Goal: Information Seeking & Learning: Learn about a topic

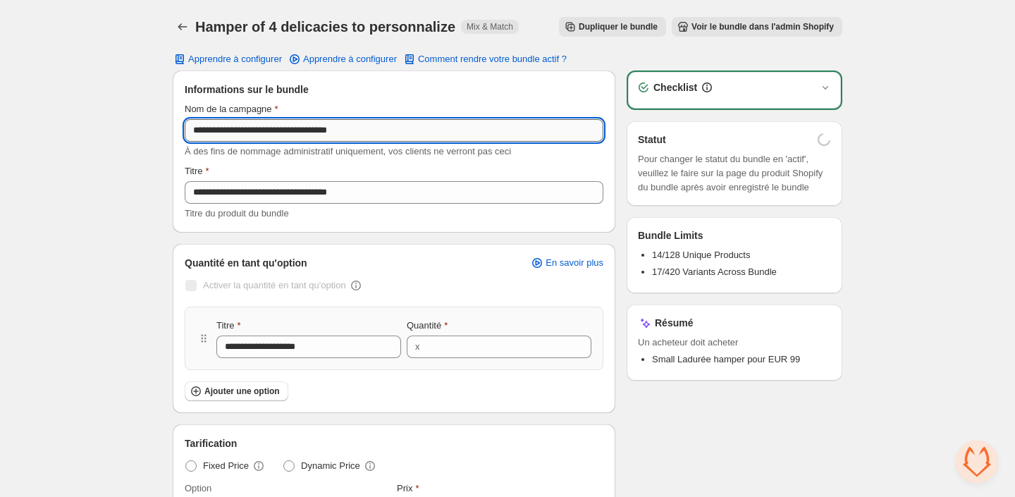
click at [244, 129] on input "**********" at bounding box center [394, 130] width 419 height 23
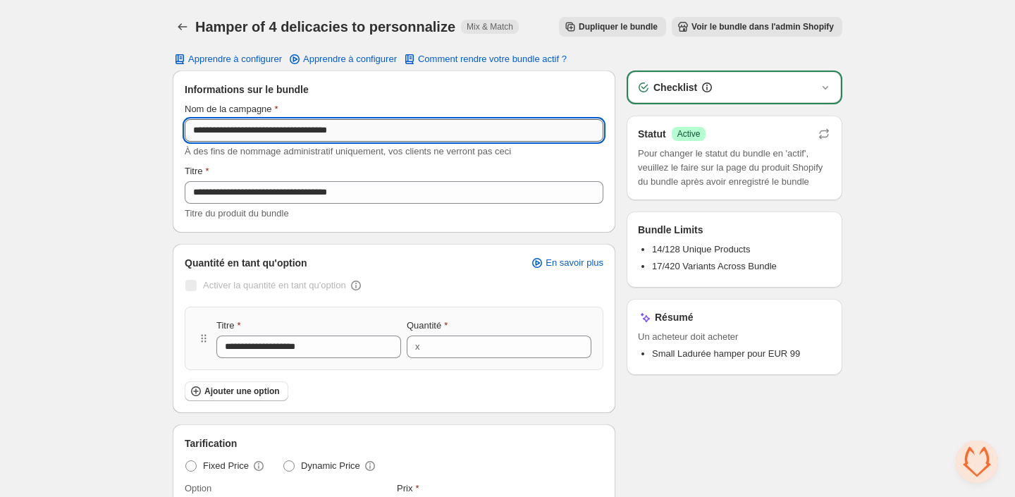
click at [244, 129] on input "**********" at bounding box center [394, 130] width 419 height 23
click at [324, 343] on input "**********" at bounding box center [308, 347] width 185 height 23
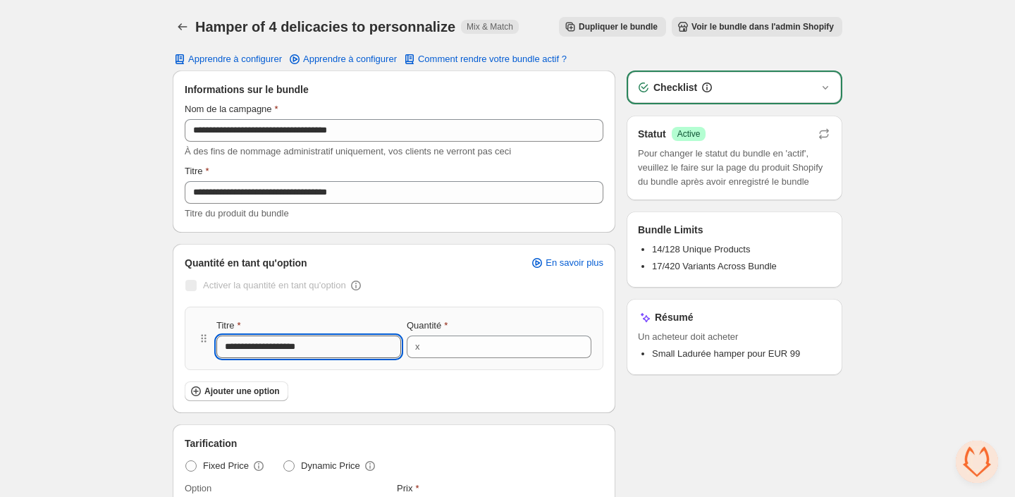
click at [324, 343] on input "**********" at bounding box center [308, 347] width 185 height 23
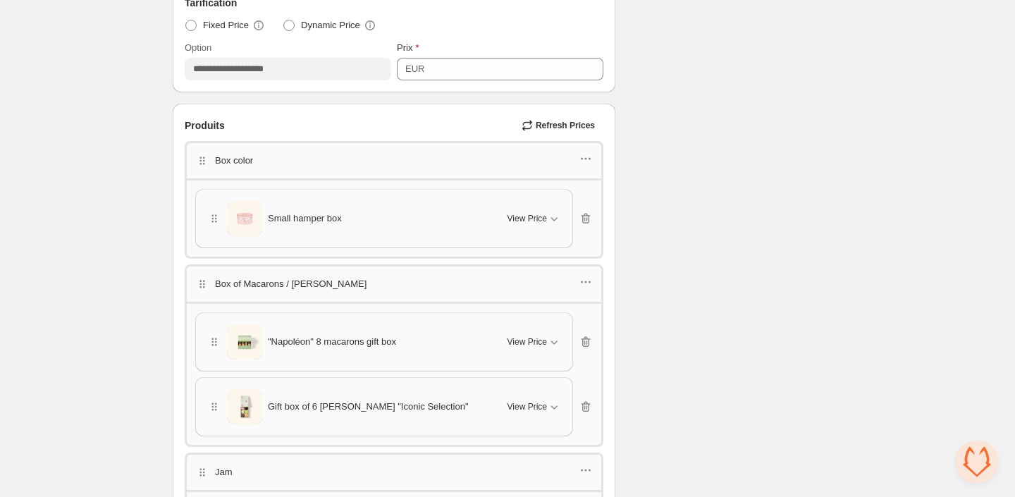
scroll to position [450, 0]
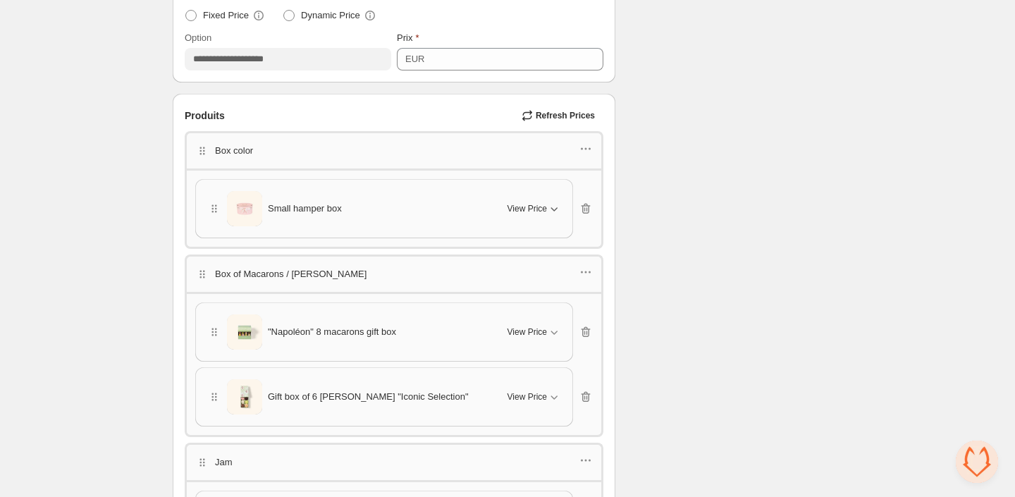
click at [527, 206] on span "View Price" at bounding box center [527, 208] width 39 height 11
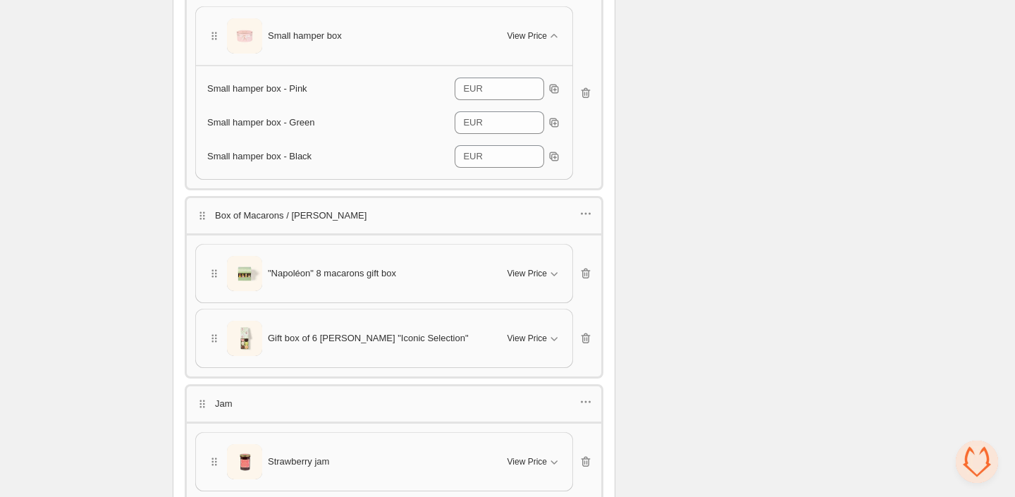
scroll to position [707, 0]
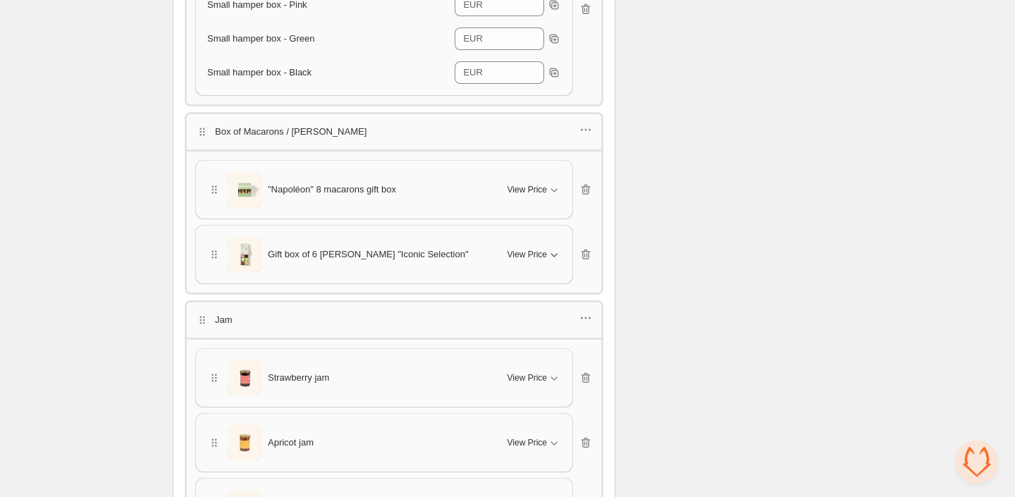
click at [523, 249] on span "View Price" at bounding box center [527, 254] width 39 height 11
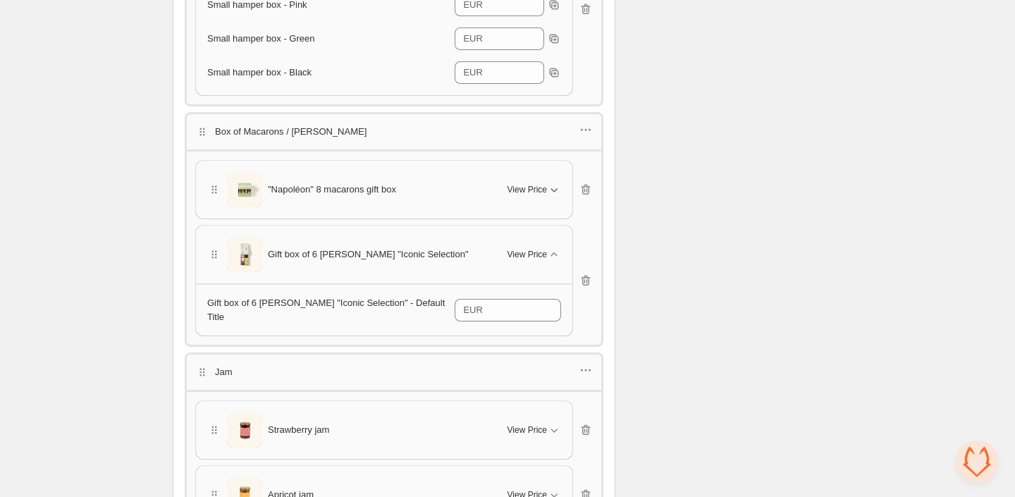
click at [522, 189] on span "View Price" at bounding box center [527, 189] width 39 height 11
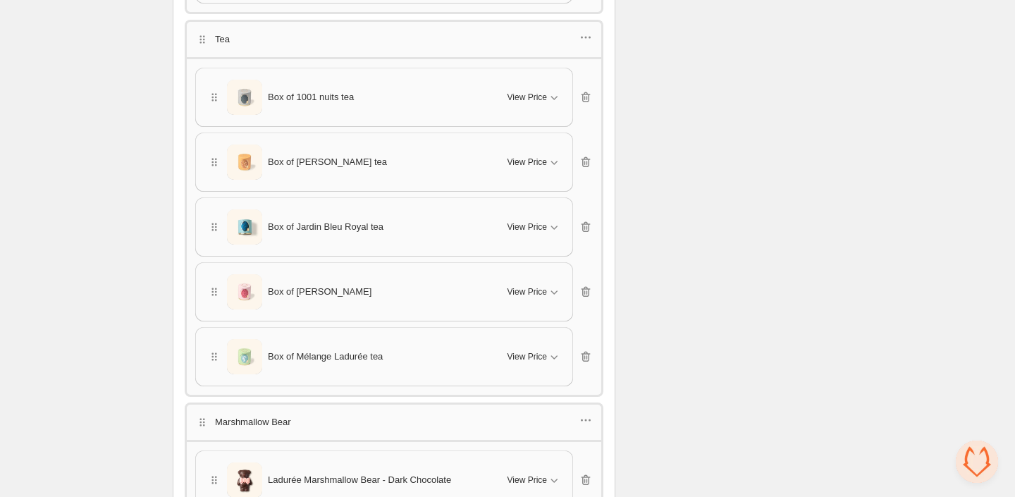
scroll to position [1411, 0]
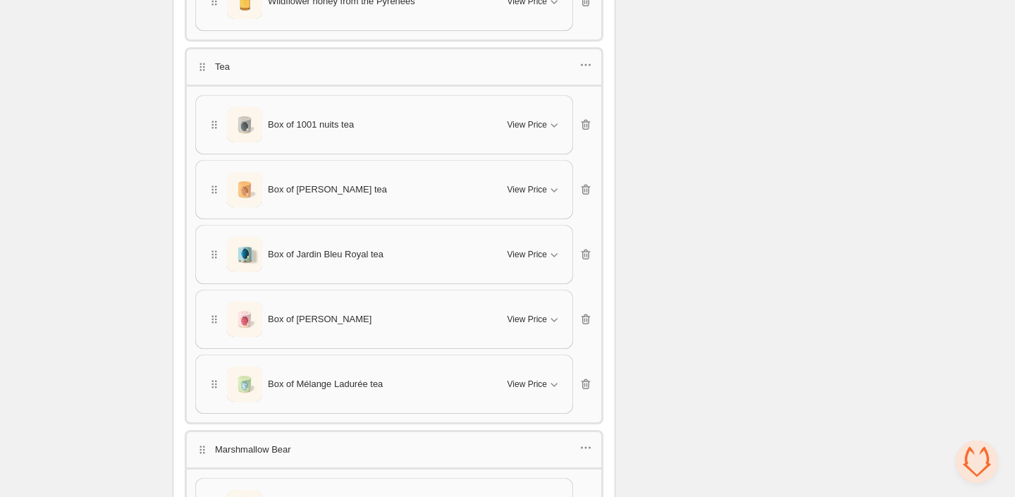
click at [536, 302] on div "Box of [PERSON_NAME] tea View Price" at bounding box center [384, 319] width 354 height 35
click at [536, 314] on span "View Price" at bounding box center [527, 319] width 39 height 11
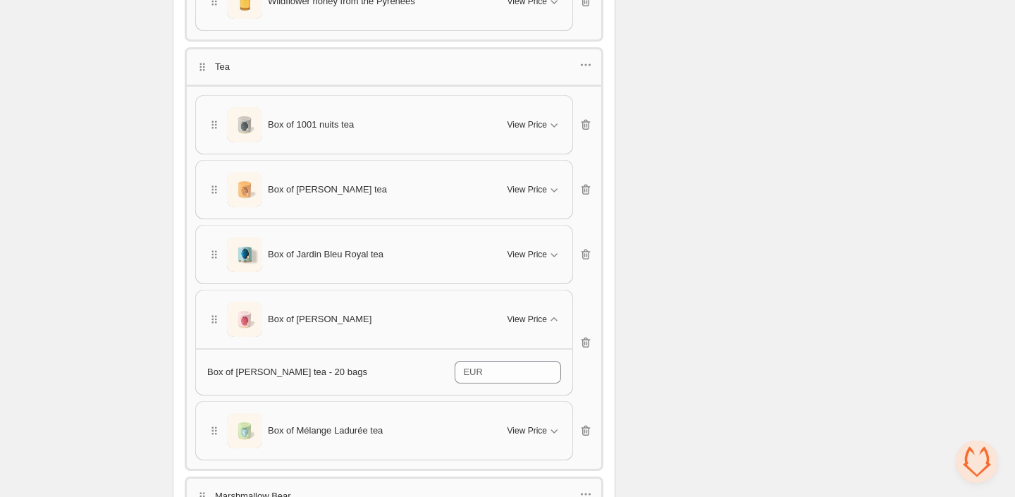
click at [533, 267] on div "Box of 1001 nuits tea View Price Cancel Apply Select All Box of 1001 nuits tea …" at bounding box center [394, 277] width 398 height 365
click at [533, 249] on span "View Price" at bounding box center [527, 254] width 39 height 11
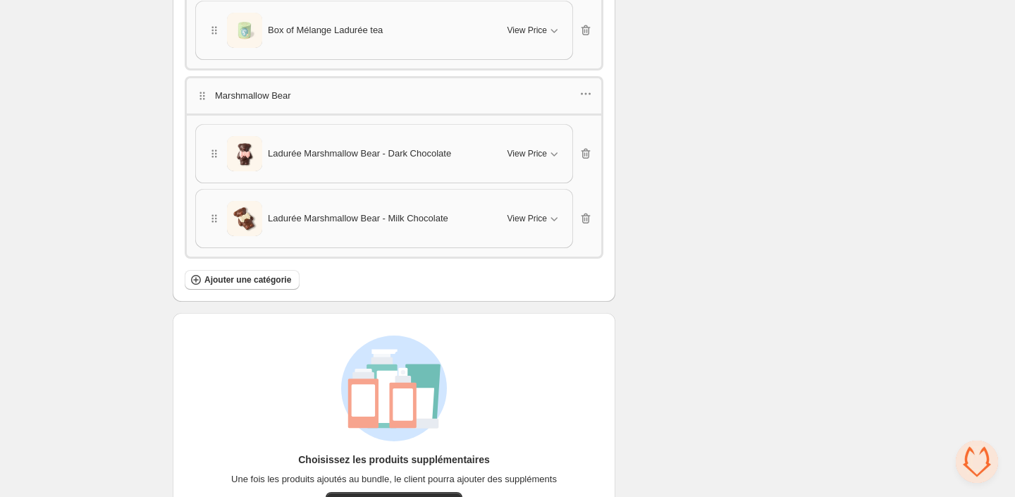
scroll to position [1831, 0]
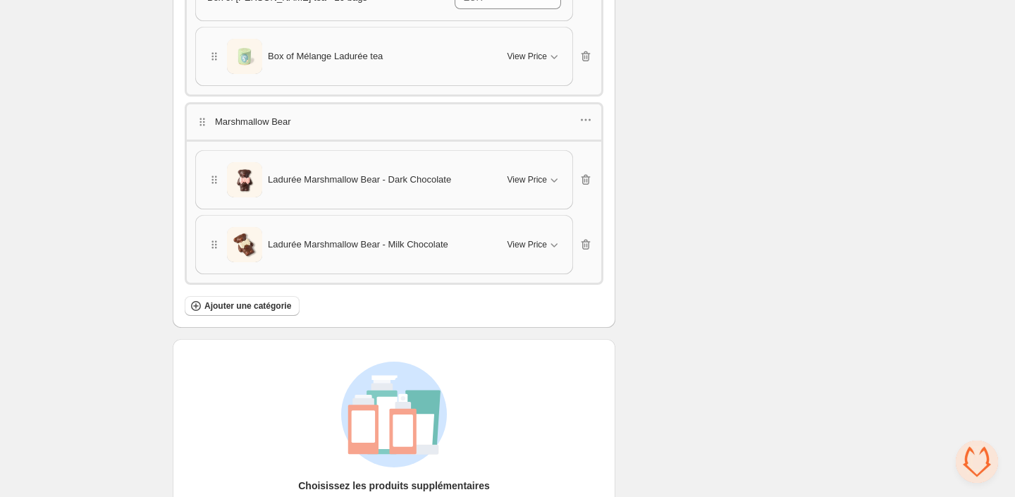
click at [282, 115] on p "Marshmallow Bear" at bounding box center [253, 122] width 76 height 14
drag, startPoint x: 300, startPoint y: 103, endPoint x: 254, endPoint y: 103, distance: 45.1
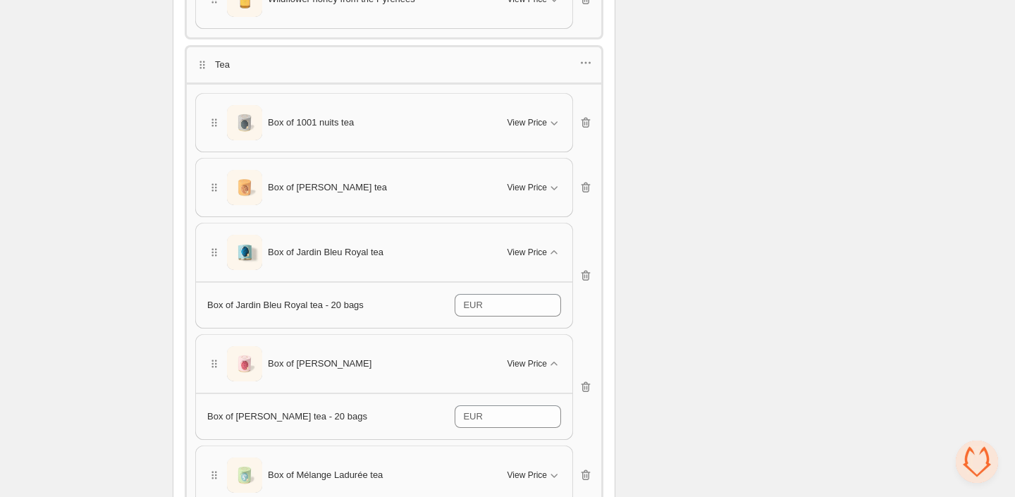
scroll to position [1414, 0]
click at [290, 244] on span "Box of Jardin Bleu Royal tea" at bounding box center [326, 251] width 116 height 14
click at [546, 245] on span "View Price" at bounding box center [527, 250] width 39 height 11
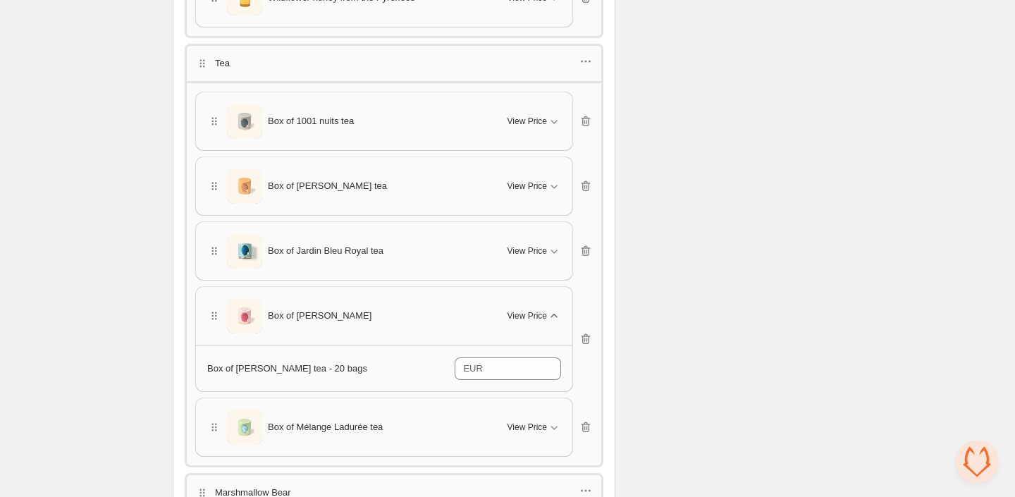
click at [545, 310] on span "View Price" at bounding box center [527, 315] width 39 height 11
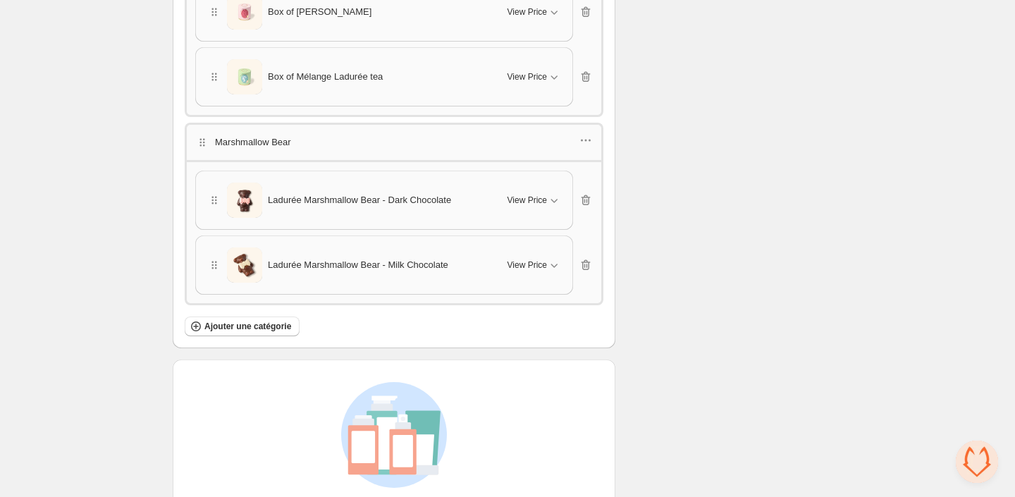
scroll to position [1722, 0]
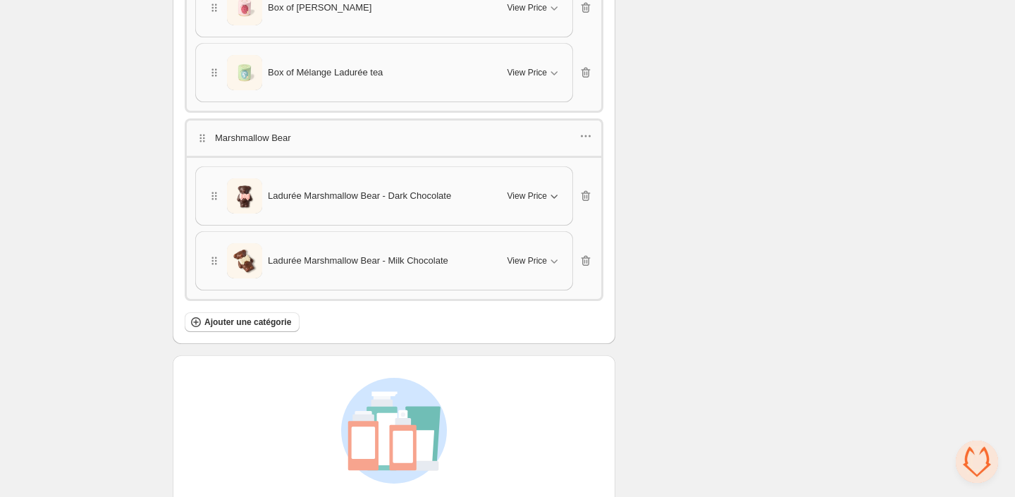
click at [534, 190] on span "View Price" at bounding box center [527, 195] width 39 height 11
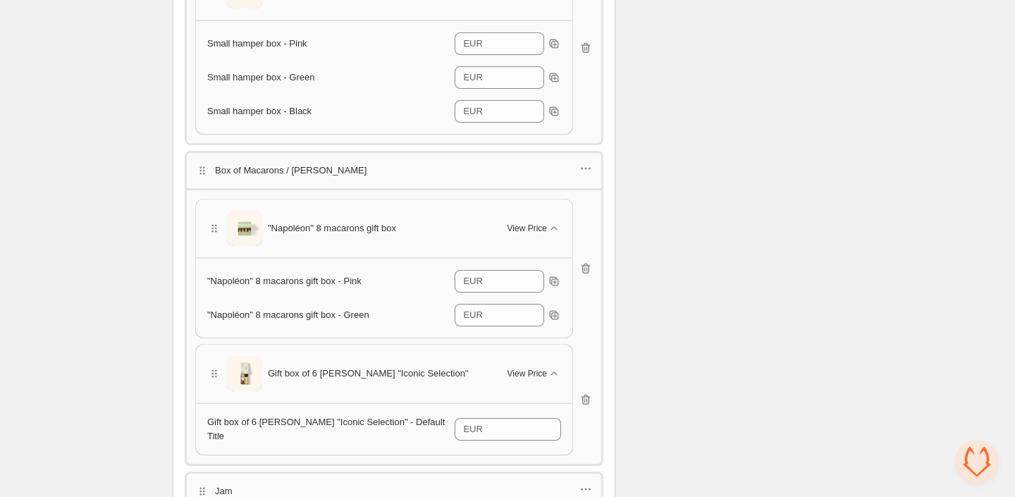
scroll to position [0, 0]
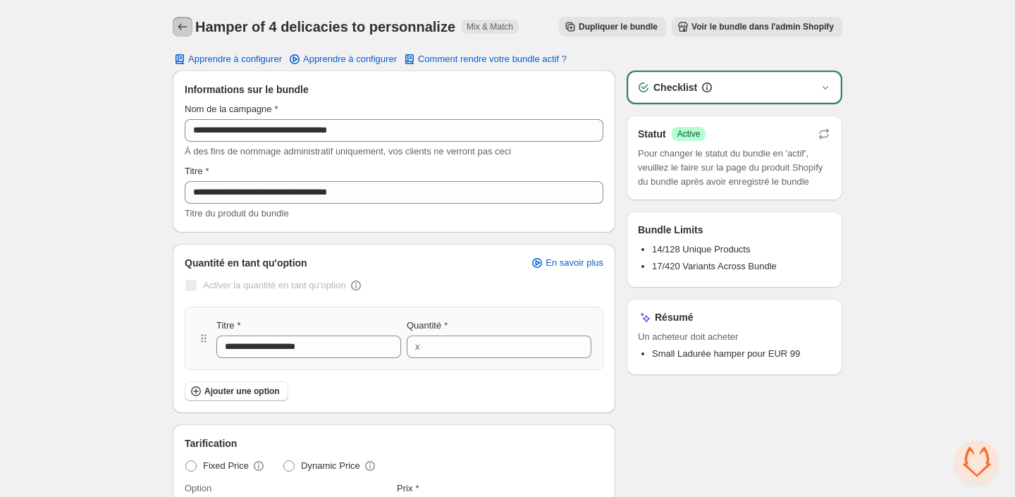
click at [181, 27] on icon "Back" at bounding box center [183, 27] width 14 height 14
click at [181, 25] on icon "Back" at bounding box center [183, 27] width 14 height 14
